Goal: Information Seeking & Learning: Find contact information

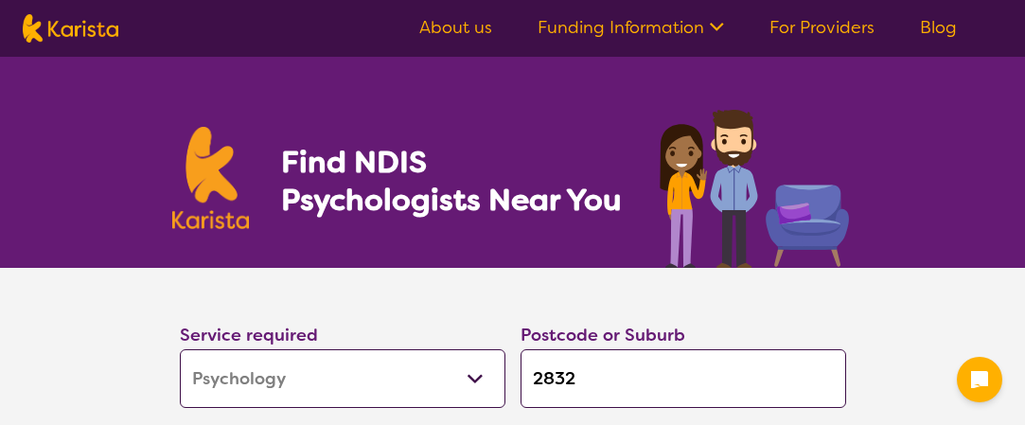
select select "Psychology"
select select "EC"
select select "NDIS"
select select "Psychology"
select select "EC"
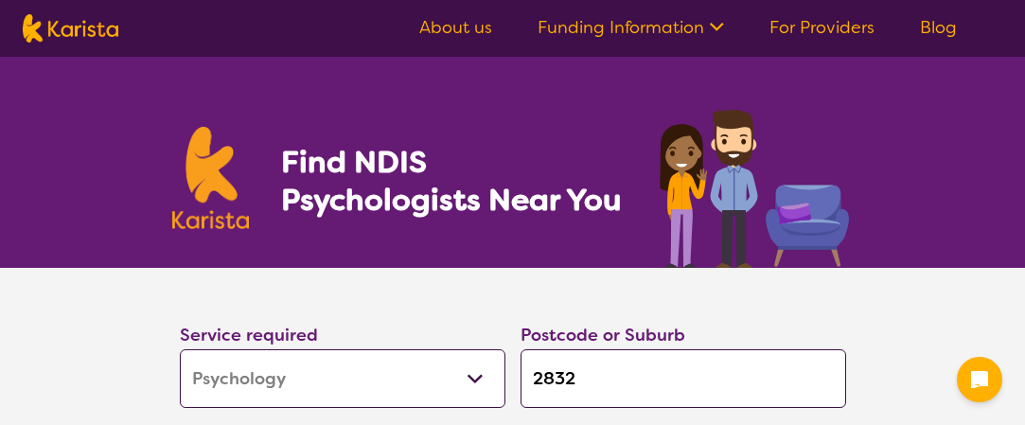
select select "NDIS"
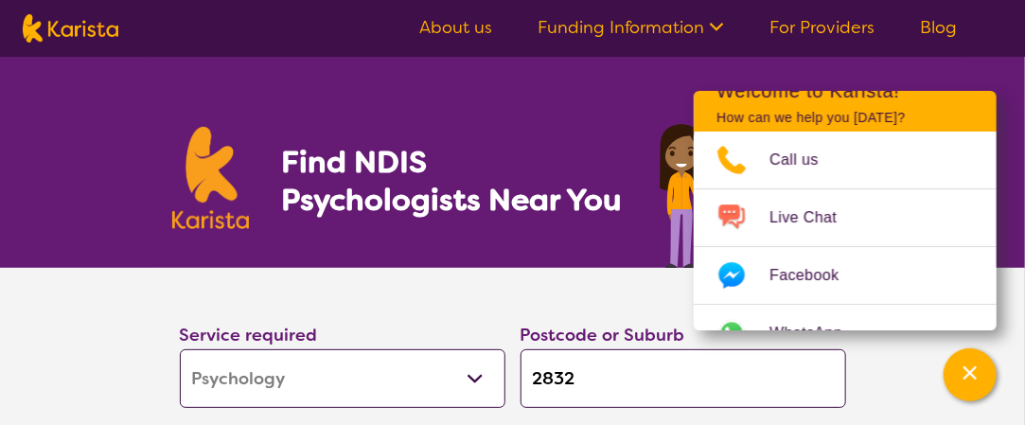
drag, startPoint x: 622, startPoint y: 392, endPoint x: 520, endPoint y: 388, distance: 101.3
click at [520, 388] on input "2832" at bounding box center [683, 378] width 326 height 59
type input "2"
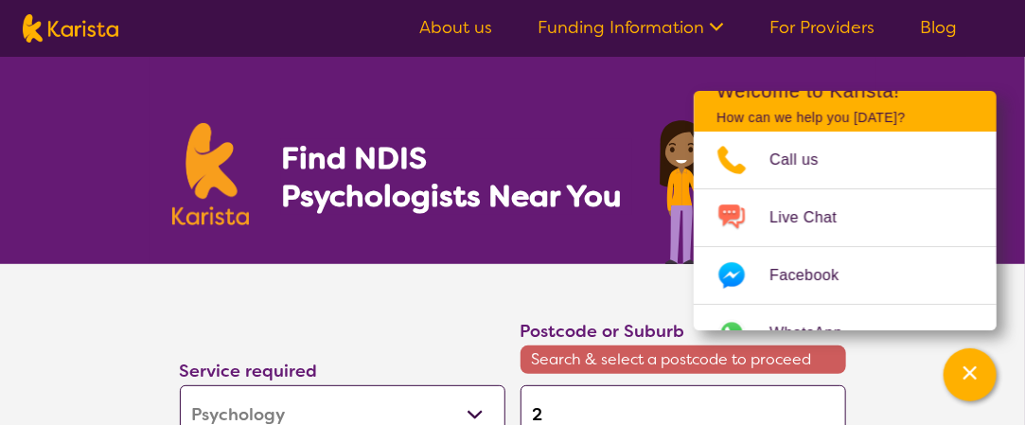
type input "24"
type input "247"
type input "2471"
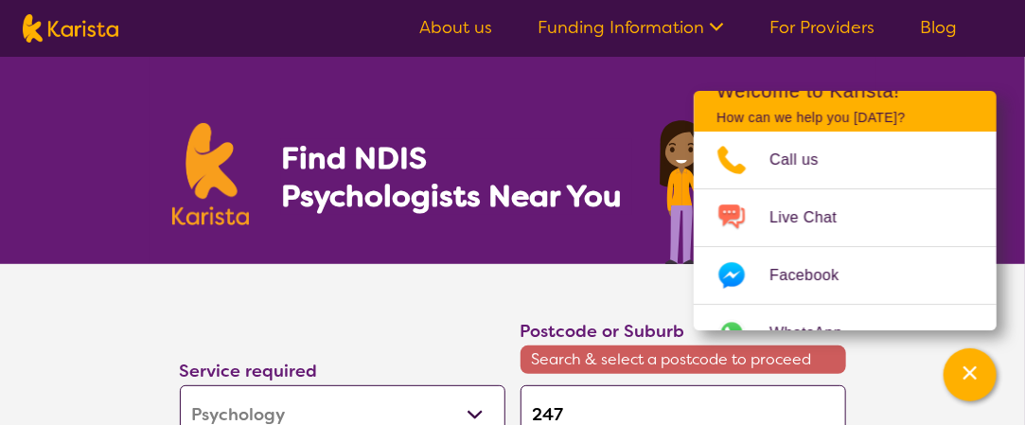
type input "2471"
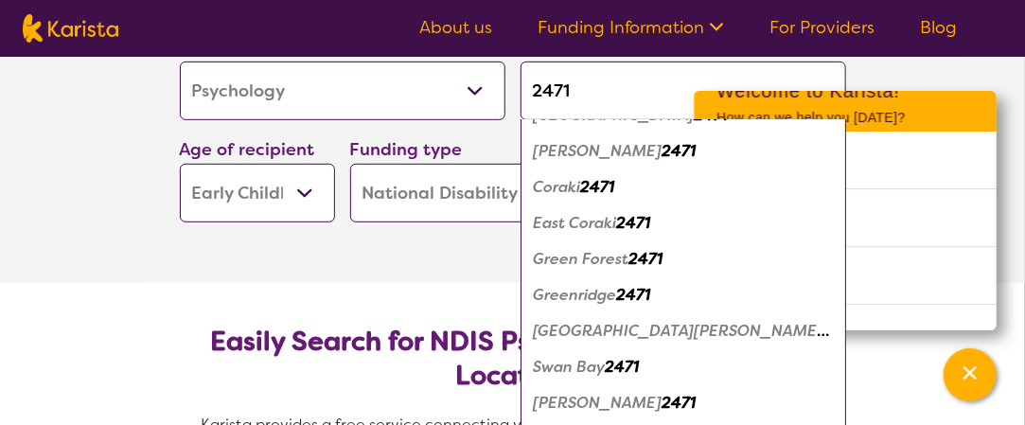
scroll to position [0, 0]
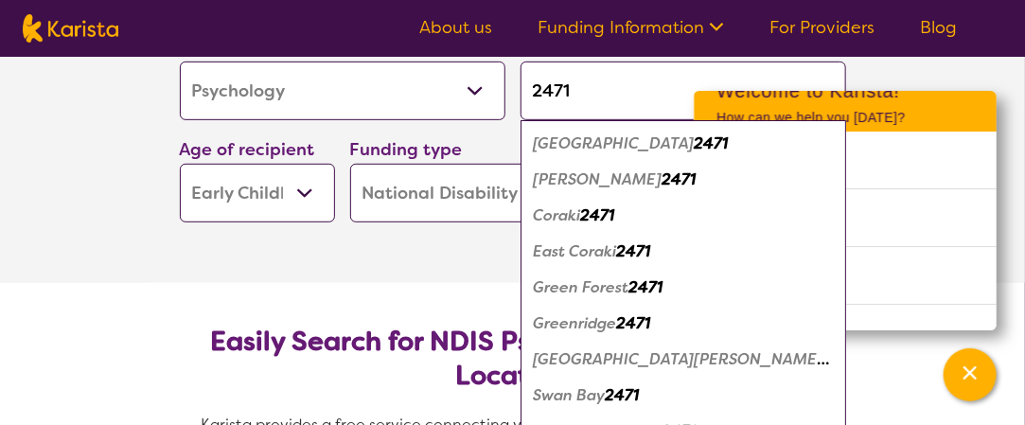
drag, startPoint x: 581, startPoint y: 93, endPoint x: 540, endPoint y: 94, distance: 40.7
click at [540, 94] on input "2471" at bounding box center [683, 91] width 326 height 59
type input "28"
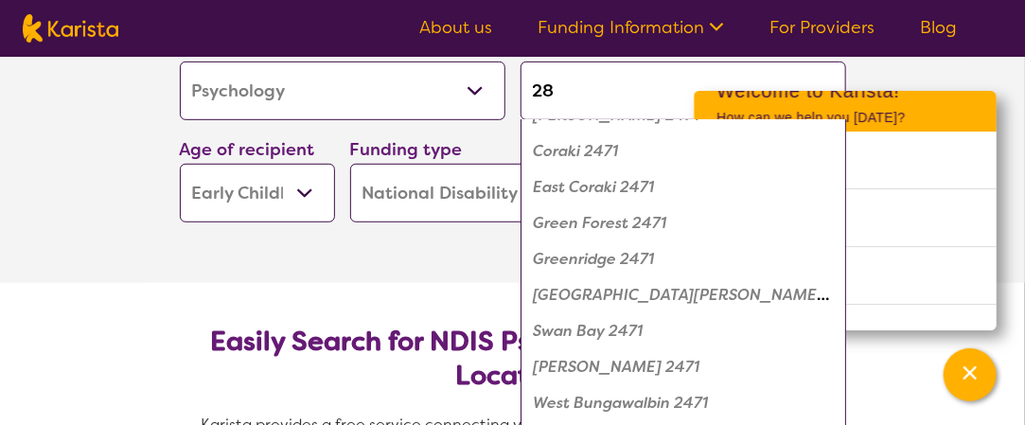
scroll to position [40, 0]
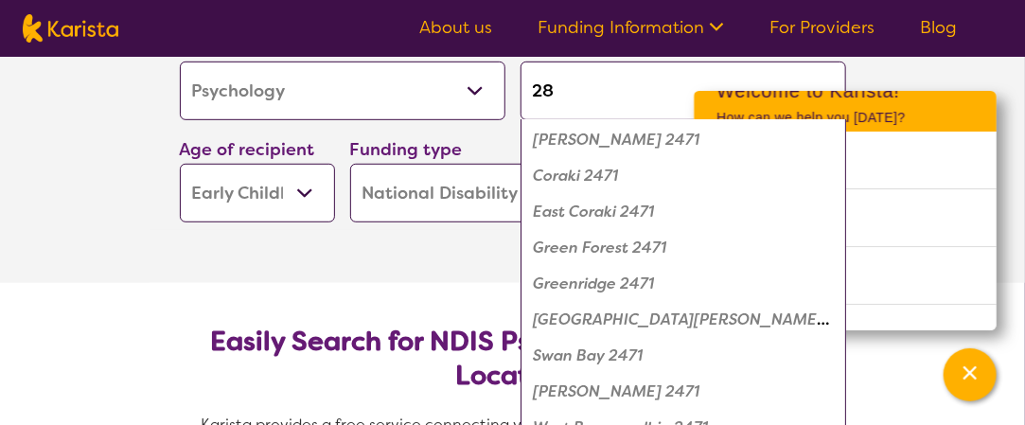
type input "2"
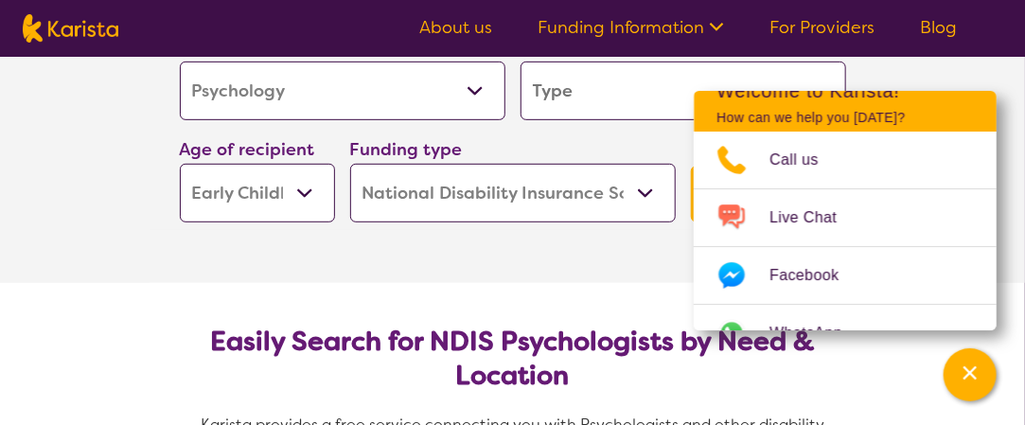
type input "p"
type input "pe"
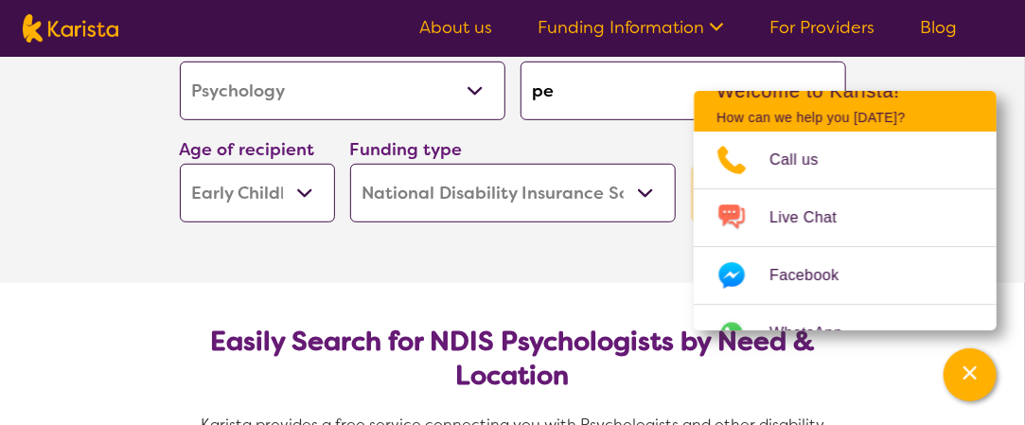
type input "pen"
type input "penr"
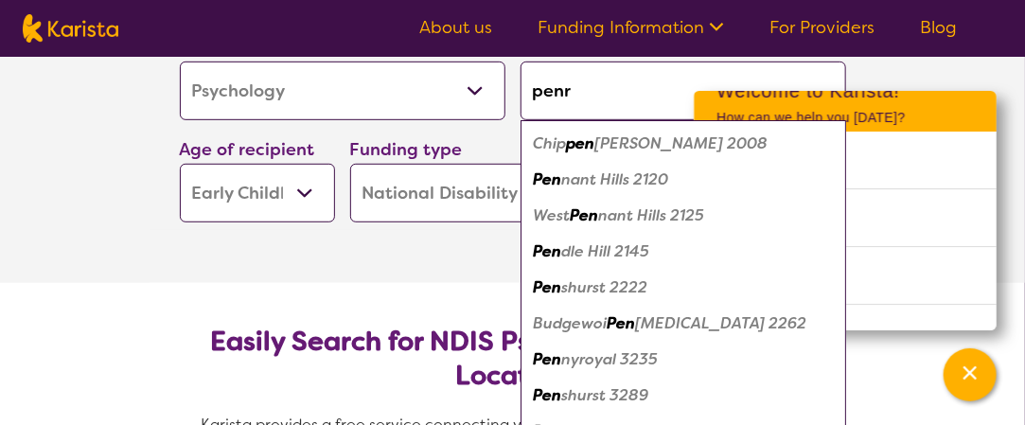
type input "penri"
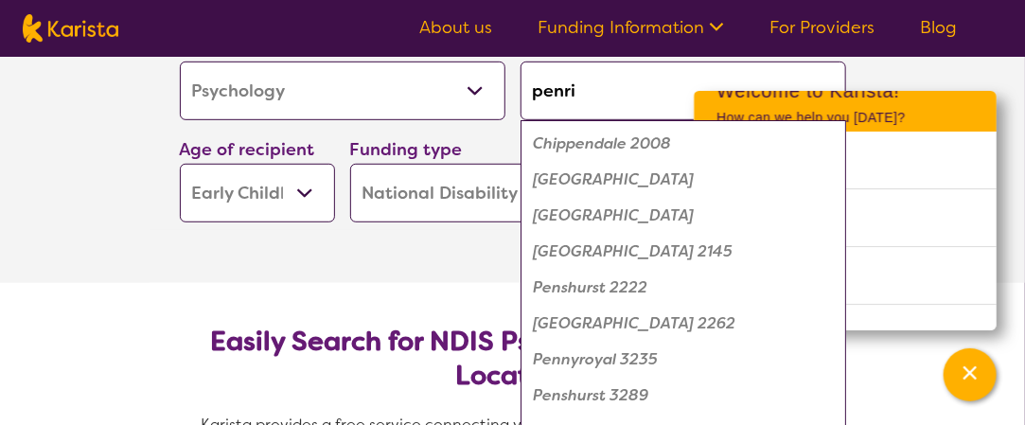
type input "penrit"
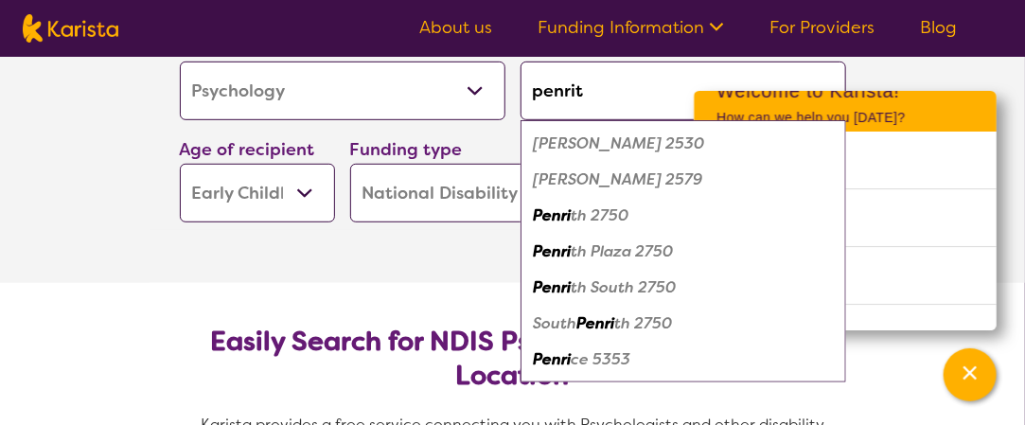
type input "penrith"
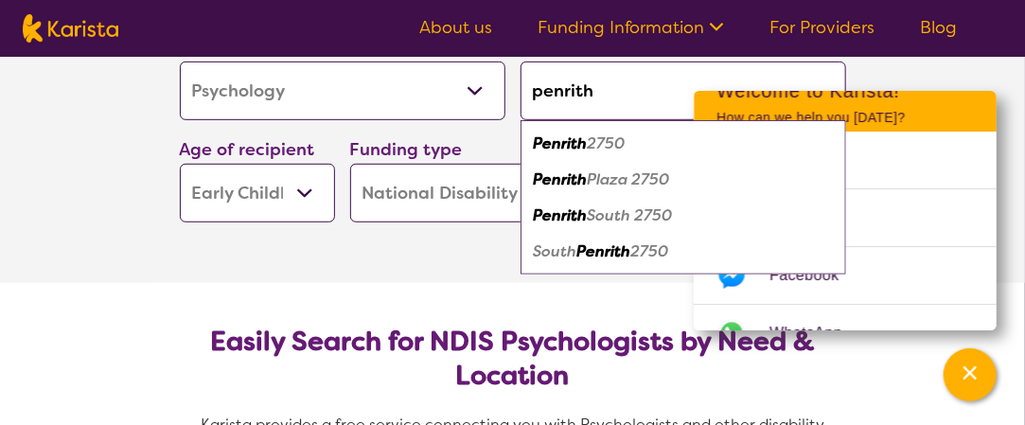
click at [608, 136] on em "2750" at bounding box center [607, 143] width 38 height 20
type input "2750"
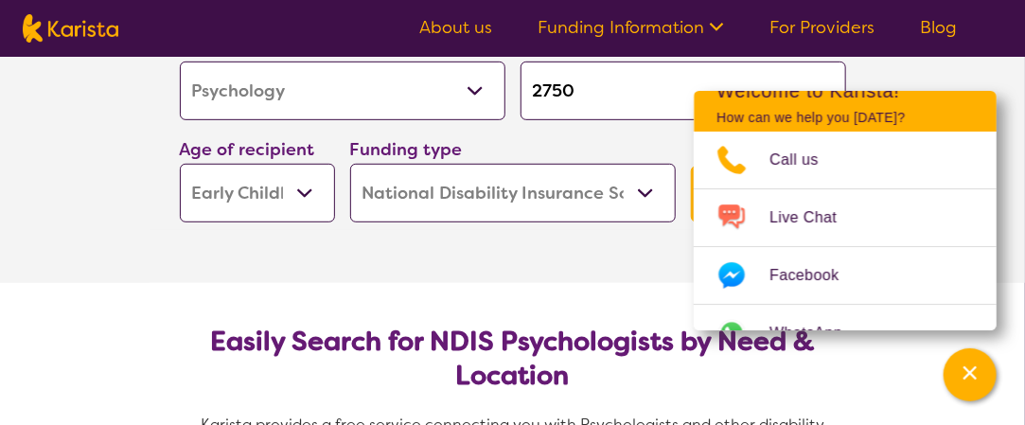
click at [314, 200] on select "Early Childhood - 0 to 9 Child - 10 to 11 Adolescent - 12 to 17 Adult - 18 to 6…" at bounding box center [257, 193] width 155 height 59
click at [180, 164] on select "Early Childhood - 0 to 9 Child - 10 to 11 Adolescent - 12 to 17 Adult - 18 to 6…" at bounding box center [257, 193] width 155 height 59
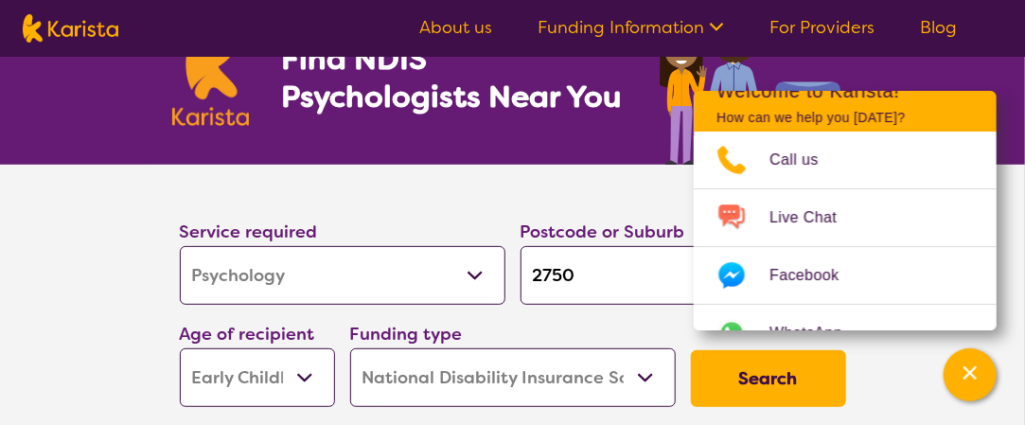
scroll to position [98, 0]
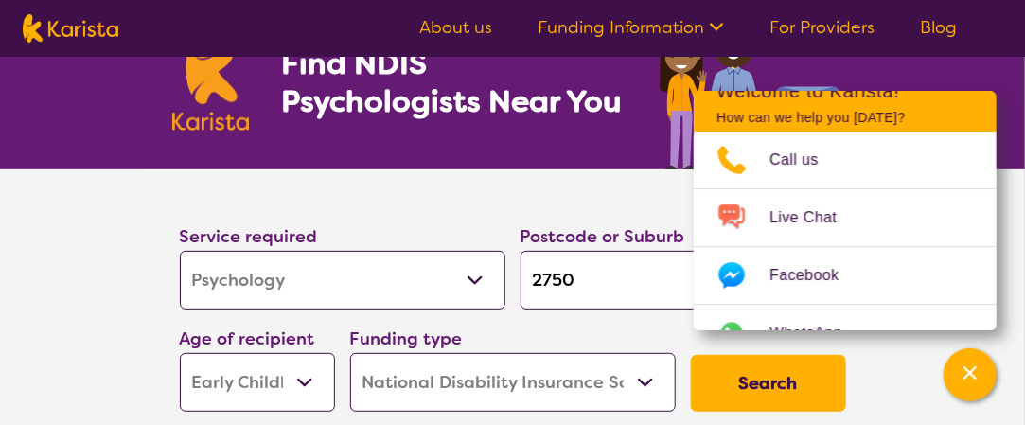
click at [470, 269] on select "Allied Health Assistant Assessment ([MEDICAL_DATA] or [MEDICAL_DATA]) Behaviour…" at bounding box center [343, 280] width 326 height 59
click at [180, 251] on select "Allied Health Assistant Assessment ([MEDICAL_DATA] or [MEDICAL_DATA]) Behaviour…" at bounding box center [343, 280] width 326 height 59
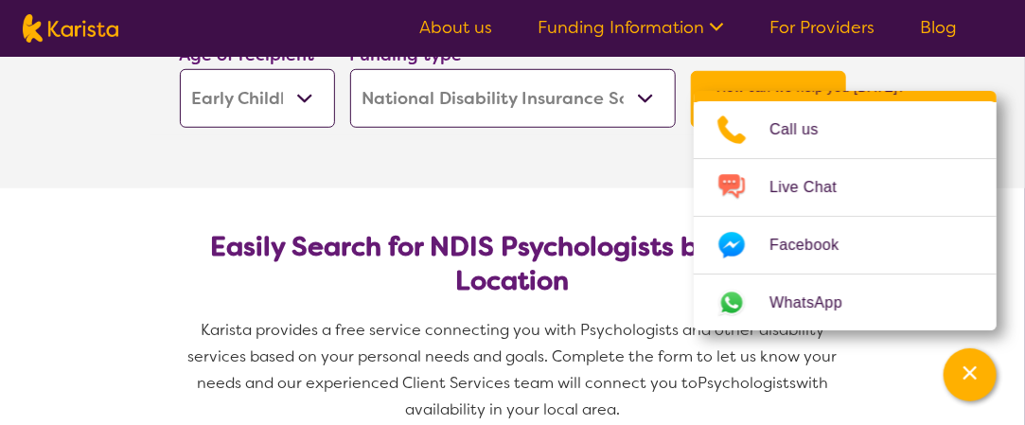
scroll to position [0, 0]
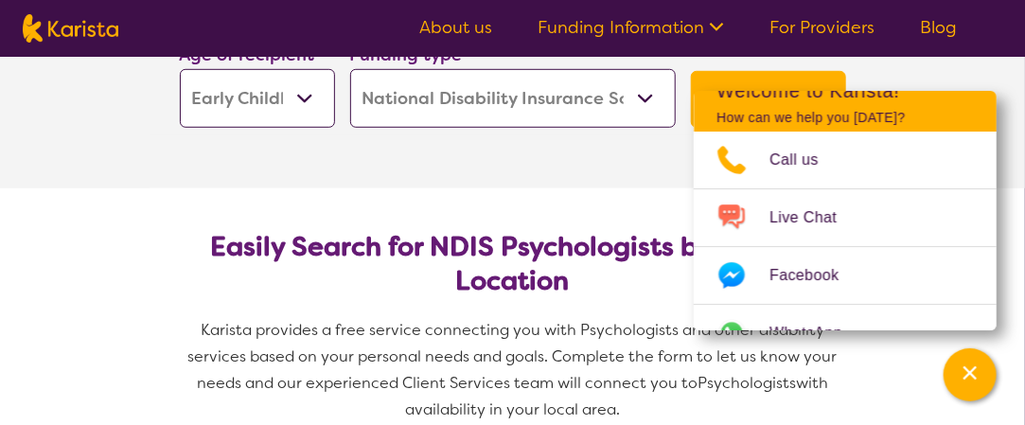
click at [743, 79] on button "Search" at bounding box center [768, 99] width 155 height 57
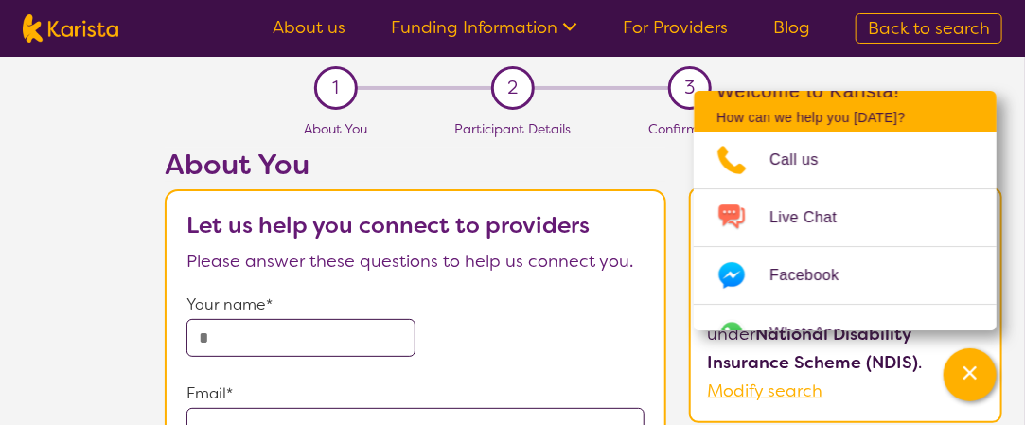
scroll to position [95, 0]
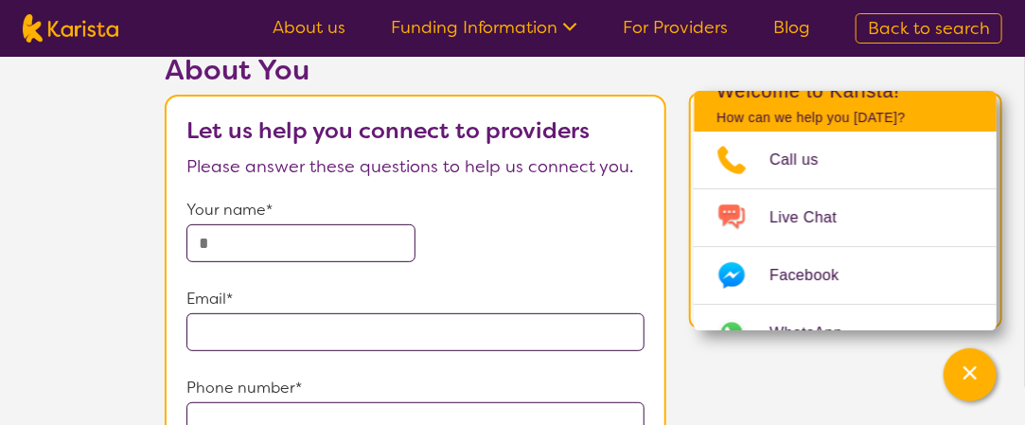
select select "Psychology"
select select "EC"
select select "NDIS"
select select "Psychology"
select select "EC"
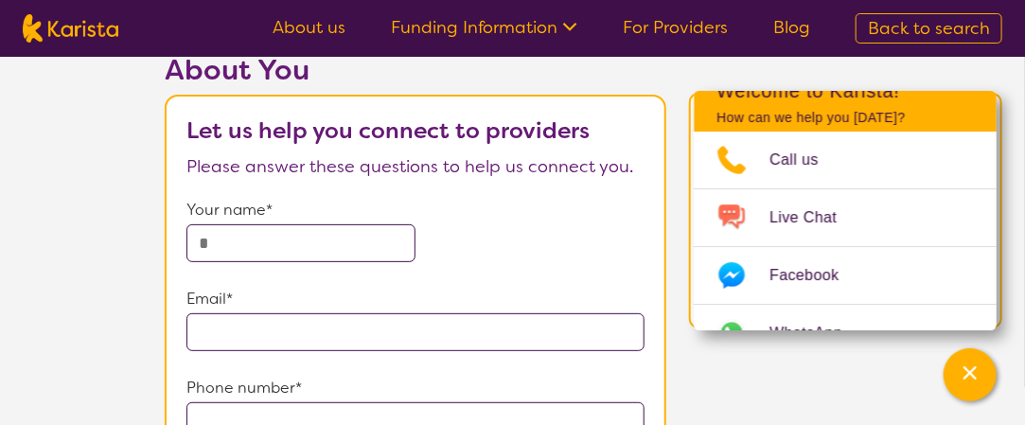
select select "NDIS"
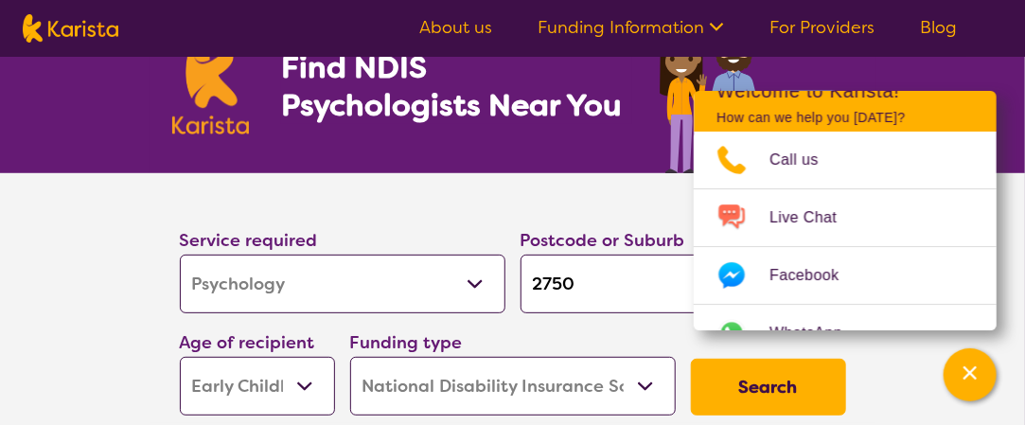
scroll to position [382, 0]
